Goal: Transaction & Acquisition: Purchase product/service

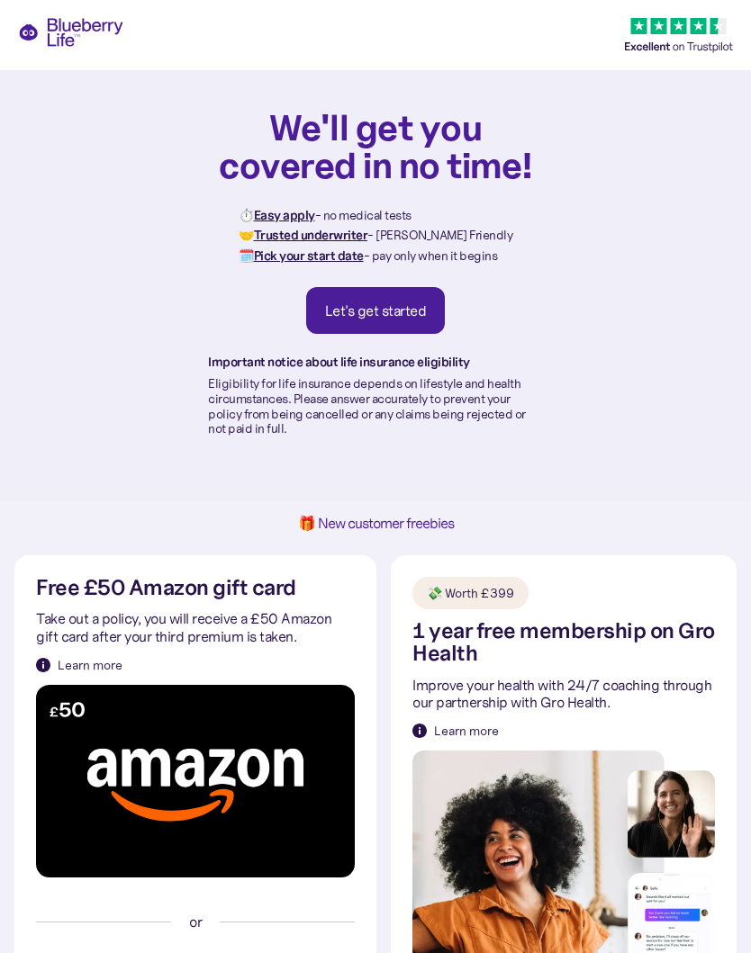
click at [366, 316] on div "Let's get started" at bounding box center [376, 311] width 102 height 18
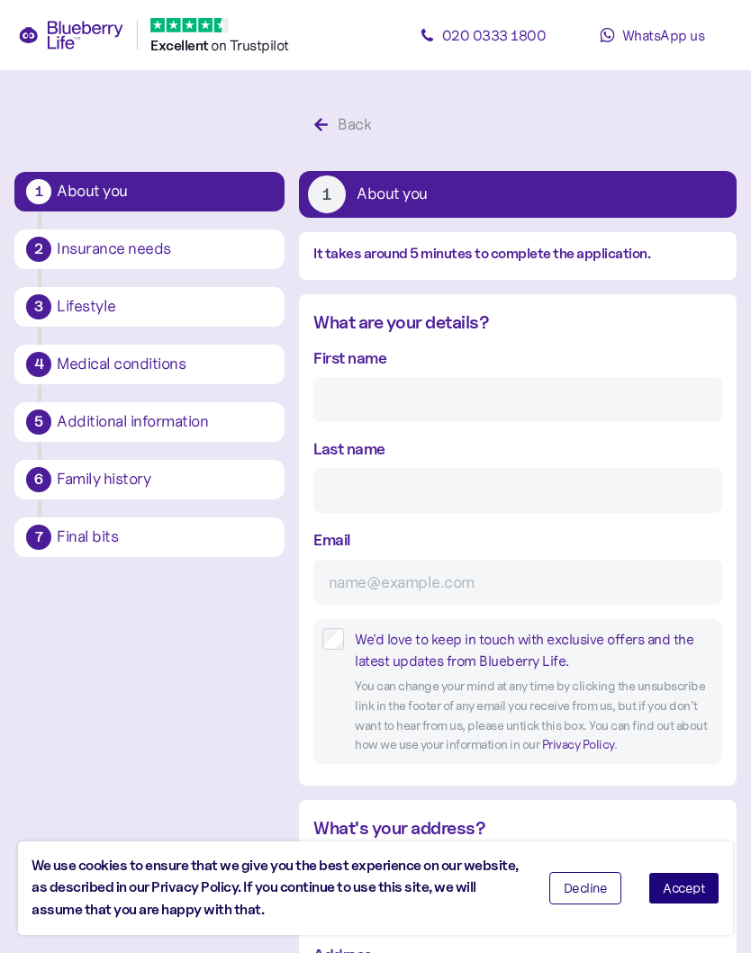
scroll to position [33, 0]
